Goal: Information Seeking & Learning: Learn about a topic

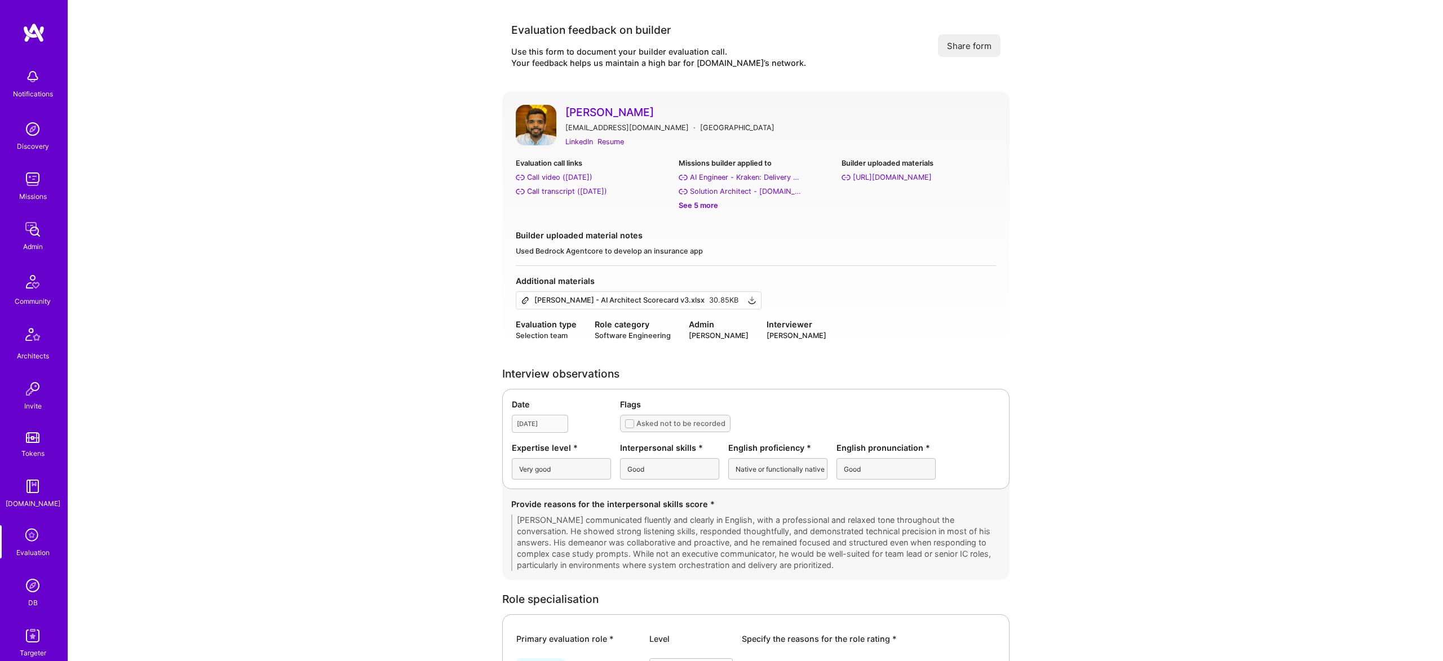
click at [532, 129] on img at bounding box center [536, 125] width 41 height 41
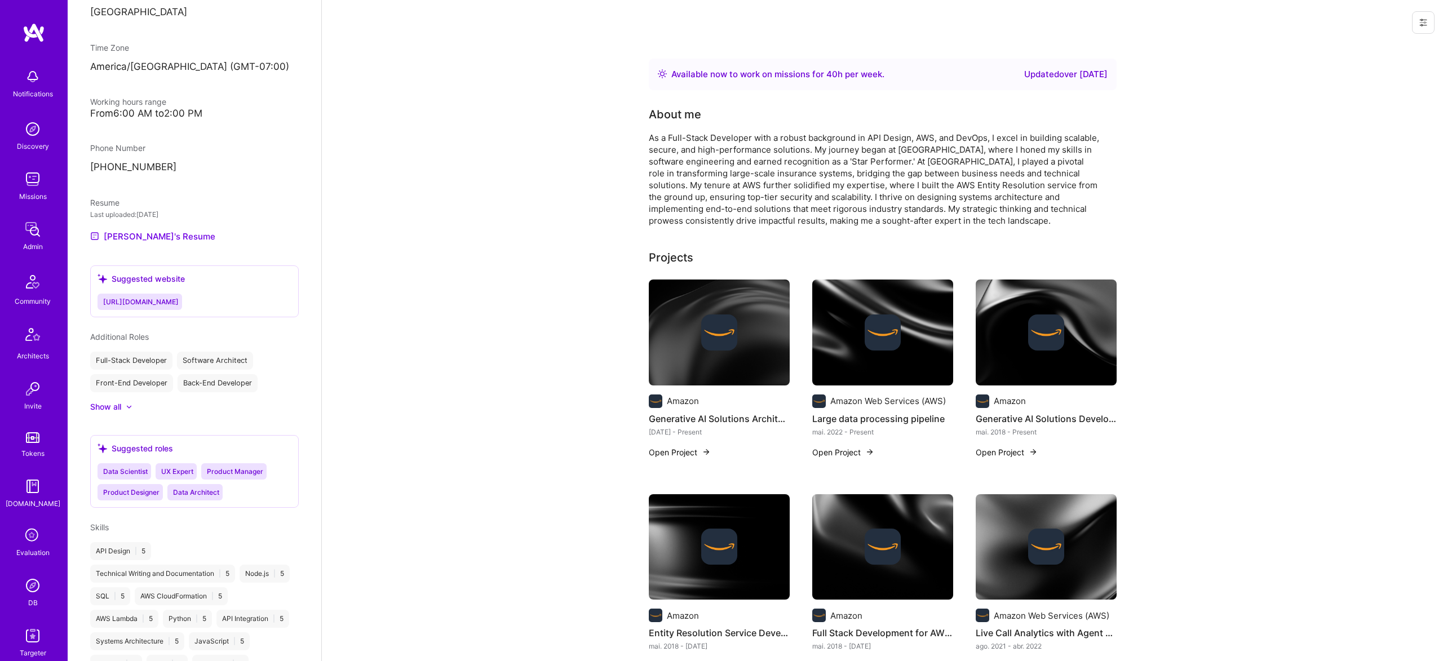
scroll to position [500, 0]
click at [138, 245] on link "Sagar's Resume" at bounding box center [152, 238] width 125 height 14
